Goal: Task Accomplishment & Management: Use online tool/utility

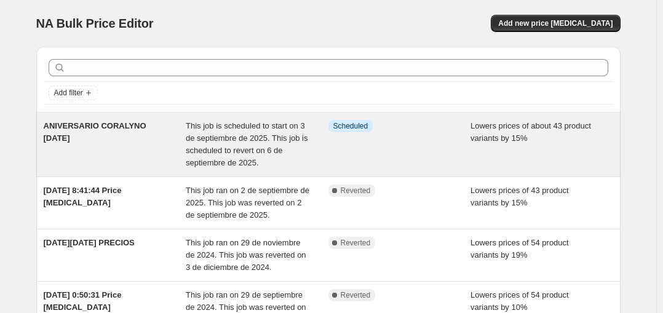
click at [140, 130] on div "ANIVERSARIO CORALYNO [DATE]" at bounding box center [115, 144] width 143 height 49
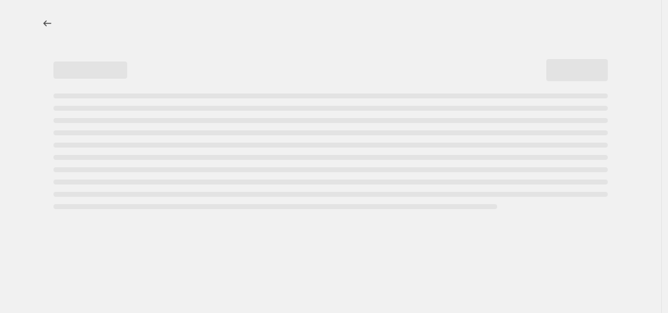
select select "percentage"
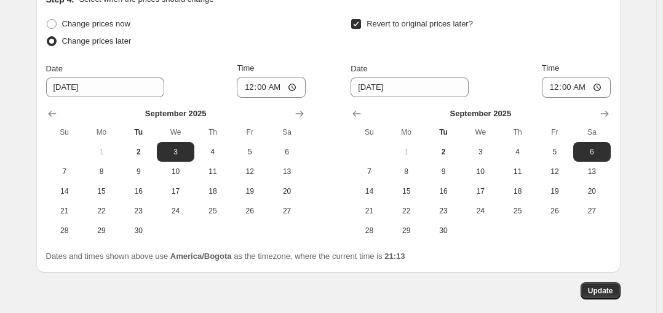
scroll to position [1258, 0]
